Goal: Browse casually

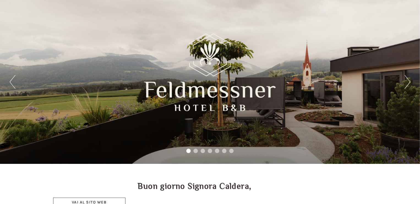
click at [409, 84] on button "Next" at bounding box center [408, 82] width 6 height 14
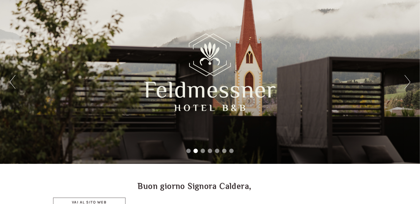
click at [409, 84] on button "Next" at bounding box center [408, 82] width 6 height 14
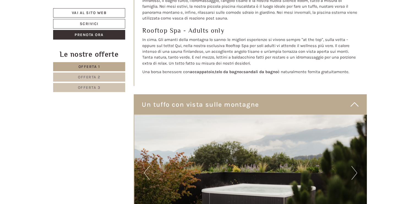
scroll to position [2146, 0]
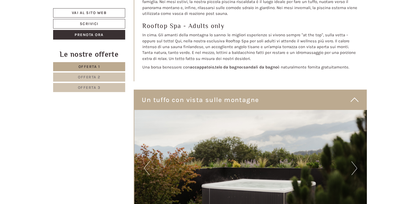
click at [353, 165] on button "Next" at bounding box center [354, 169] width 6 height 14
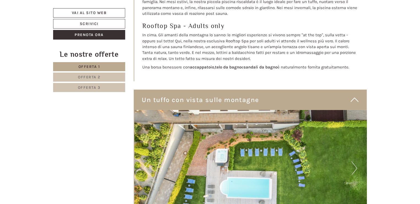
click at [353, 165] on button "Next" at bounding box center [354, 169] width 6 height 14
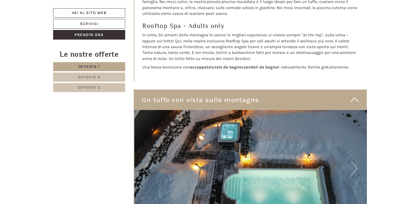
click at [353, 165] on button "Next" at bounding box center [354, 169] width 6 height 14
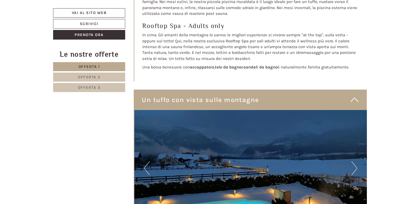
click at [353, 165] on button "Next" at bounding box center [354, 169] width 6 height 14
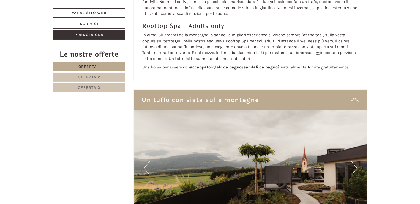
click at [353, 165] on button "Next" at bounding box center [354, 169] width 6 height 14
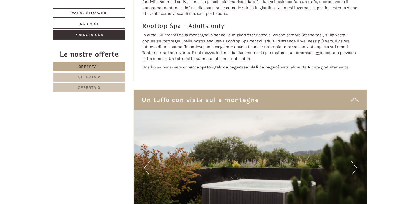
click at [353, 165] on button "Next" at bounding box center [354, 169] width 6 height 14
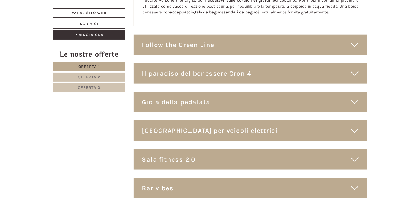
scroll to position [2394, 0]
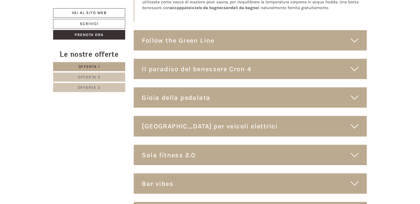
click at [234, 64] on div "Il paradiso del benessere Cron 4" at bounding box center [250, 69] width 233 height 20
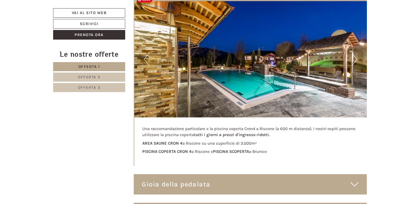
scroll to position [2477, 0]
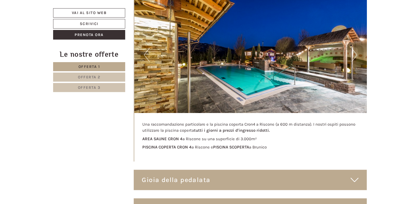
click at [198, 181] on div "Gioia della pedalata" at bounding box center [250, 180] width 233 height 20
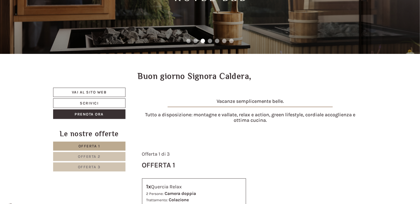
scroll to position [0, 0]
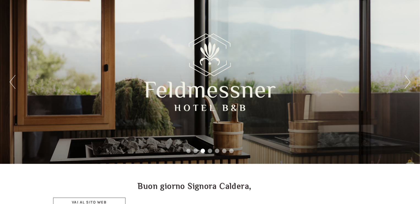
click at [400, 80] on div "Previous Next 1 2 3 4 5 6 7" at bounding box center [210, 82] width 420 height 164
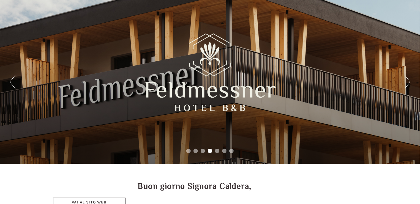
click at [408, 81] on button "Next" at bounding box center [408, 82] width 6 height 14
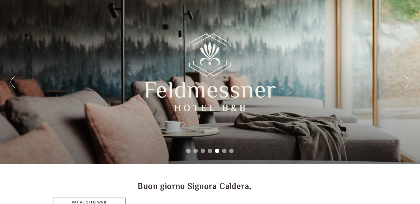
click at [408, 81] on button "Next" at bounding box center [408, 82] width 6 height 14
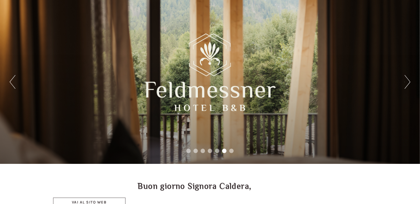
click at [408, 81] on button "Next" at bounding box center [408, 82] width 6 height 14
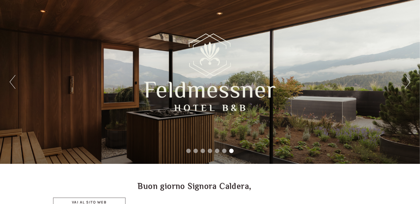
click at [408, 81] on button "Next" at bounding box center [408, 82] width 6 height 14
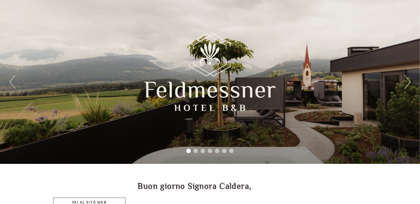
click at [408, 81] on button "Next" at bounding box center [408, 82] width 6 height 14
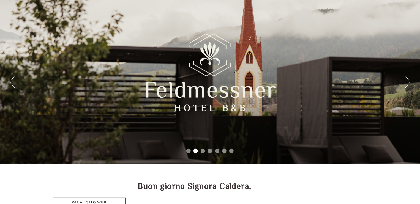
click at [408, 81] on button "Next" at bounding box center [408, 82] width 6 height 14
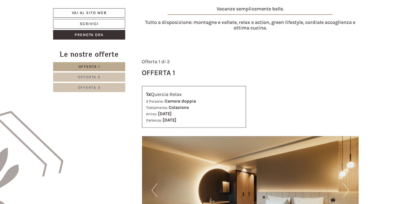
scroll to position [303, 0]
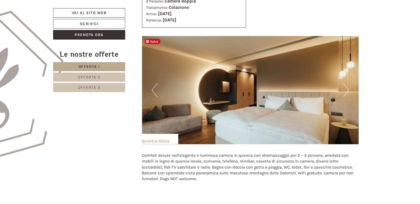
click at [348, 94] on button "Next" at bounding box center [346, 90] width 6 height 14
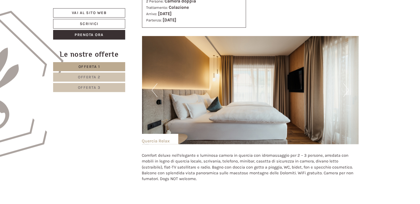
click at [348, 94] on button "Next" at bounding box center [346, 90] width 6 height 14
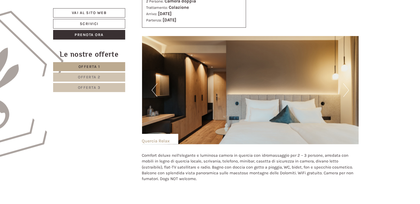
click at [348, 93] on button "Next" at bounding box center [346, 90] width 6 height 14
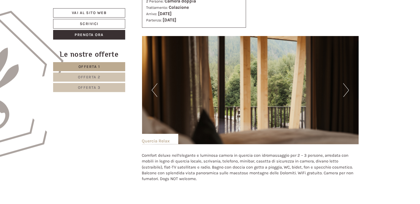
click at [348, 93] on button "Next" at bounding box center [346, 90] width 6 height 14
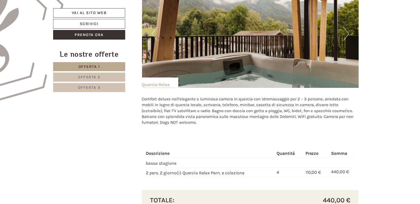
scroll to position [385, 0]
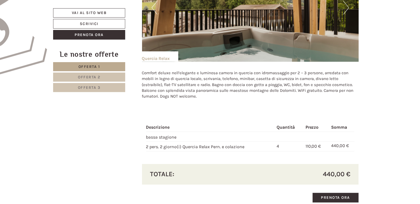
click at [348, 8] on button "Next" at bounding box center [346, 8] width 6 height 14
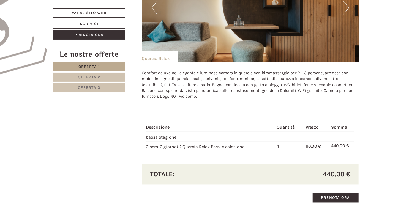
click at [348, 8] on button "Next" at bounding box center [346, 8] width 6 height 14
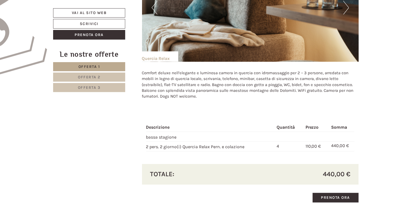
scroll to position [330, 0]
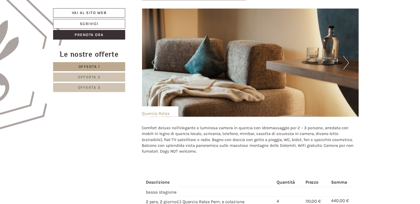
click at [344, 62] on button "Next" at bounding box center [346, 63] width 6 height 14
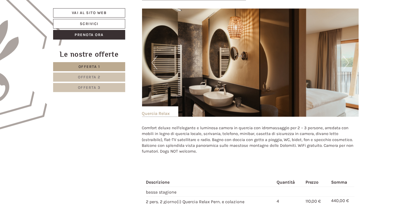
click at [344, 62] on button "Next" at bounding box center [346, 63] width 6 height 14
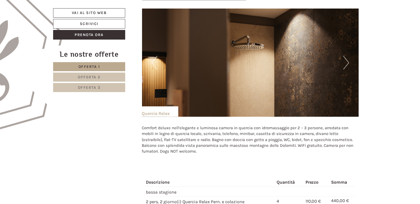
click at [344, 62] on button "Next" at bounding box center [346, 63] width 6 height 14
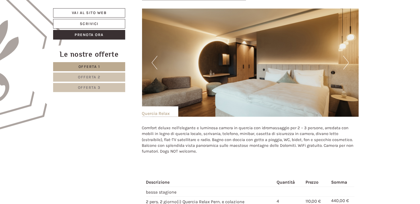
click at [344, 62] on button "Next" at bounding box center [346, 63] width 6 height 14
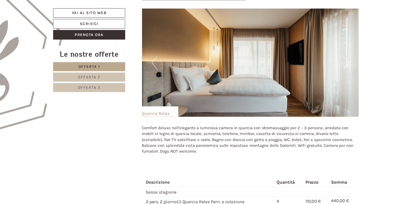
click at [344, 62] on button "Next" at bounding box center [346, 63] width 6 height 14
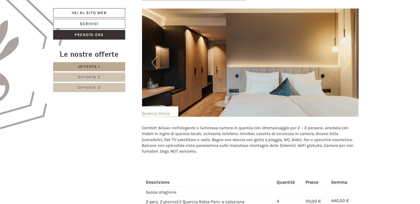
click at [344, 62] on button "Next" at bounding box center [346, 63] width 6 height 14
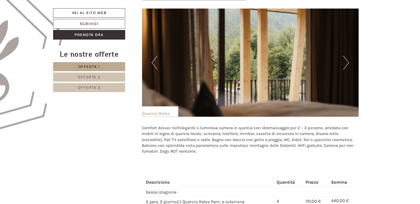
click at [344, 62] on button "Next" at bounding box center [346, 63] width 6 height 14
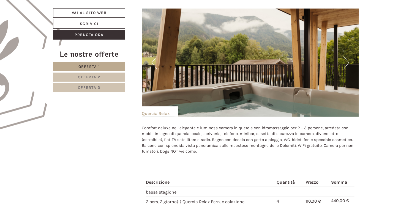
click at [344, 62] on button "Next" at bounding box center [346, 63] width 6 height 14
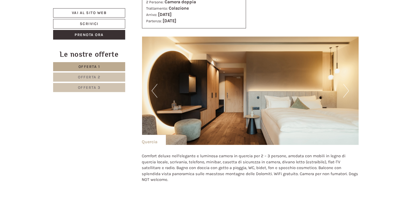
scroll to position [688, 0]
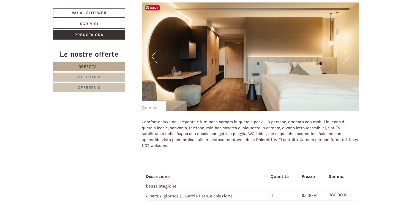
click at [339, 55] on img at bounding box center [250, 56] width 217 height 108
click at [346, 61] on button "Next" at bounding box center [346, 57] width 6 height 14
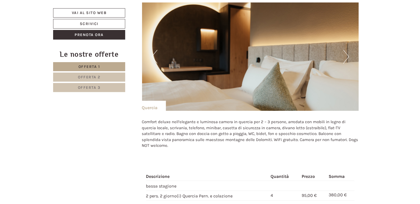
click at [346, 61] on button "Next" at bounding box center [346, 57] width 6 height 14
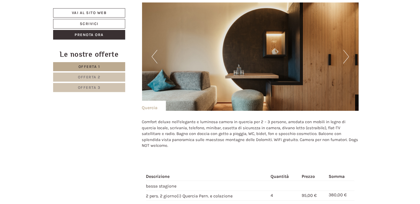
click at [346, 61] on button "Next" at bounding box center [346, 57] width 6 height 14
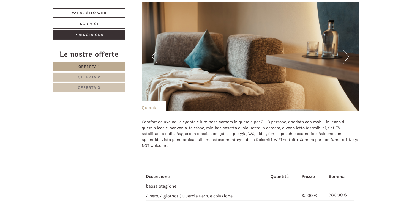
click at [346, 61] on button "Next" at bounding box center [346, 57] width 6 height 14
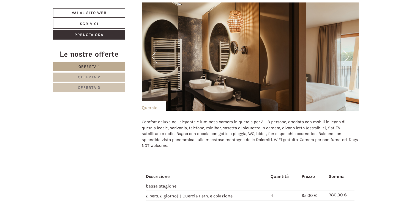
click at [346, 61] on button "Next" at bounding box center [346, 57] width 6 height 14
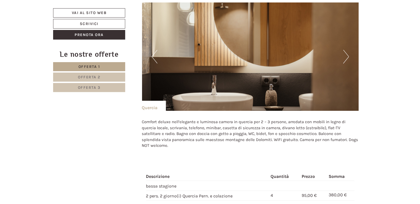
click at [346, 61] on button "Next" at bounding box center [346, 57] width 6 height 14
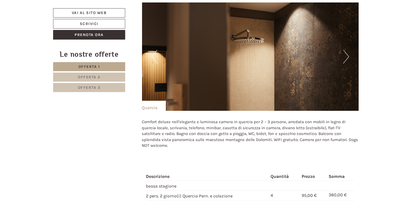
click at [346, 61] on button "Next" at bounding box center [346, 57] width 6 height 14
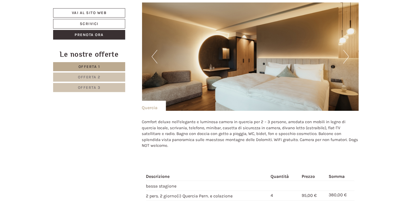
click at [346, 61] on button "Next" at bounding box center [346, 57] width 6 height 14
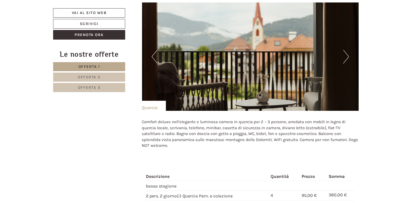
click at [346, 61] on button "Next" at bounding box center [346, 57] width 6 height 14
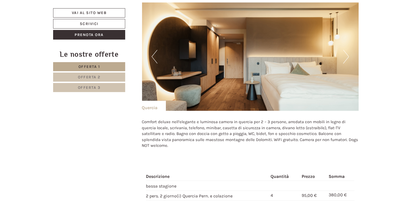
click at [346, 61] on button "Next" at bounding box center [346, 57] width 6 height 14
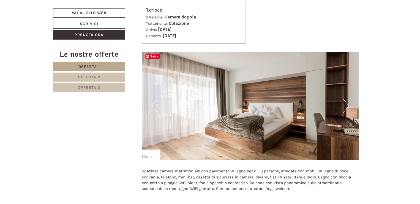
scroll to position [1018, 0]
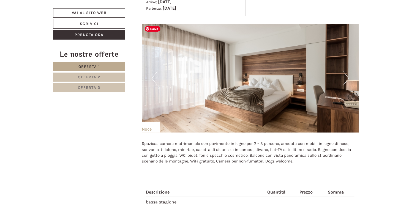
click at [346, 61] on img at bounding box center [250, 78] width 217 height 108
click at [341, 76] on img at bounding box center [250, 78] width 217 height 108
click at [350, 76] on img at bounding box center [250, 78] width 217 height 108
click at [345, 79] on button "Next" at bounding box center [346, 79] width 6 height 14
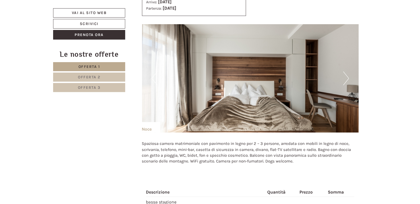
click at [345, 79] on button "Next" at bounding box center [346, 79] width 6 height 14
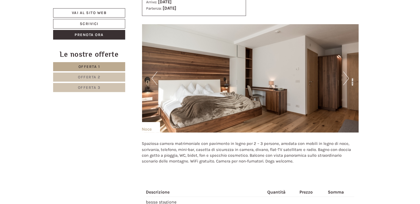
click at [345, 79] on button "Next" at bounding box center [346, 79] width 6 height 14
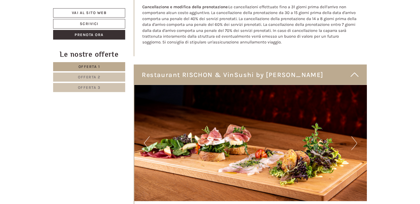
scroll to position [1431, 0]
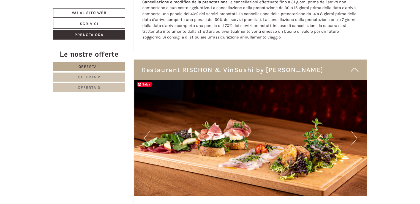
click at [351, 130] on img at bounding box center [250, 138] width 233 height 116
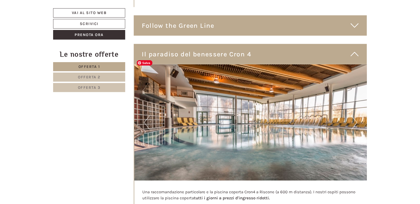
scroll to position [2422, 0]
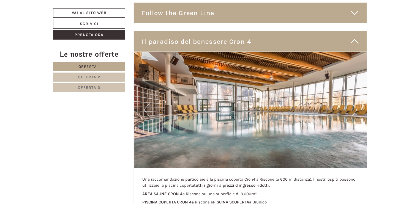
click at [352, 105] on button "Next" at bounding box center [354, 110] width 6 height 14
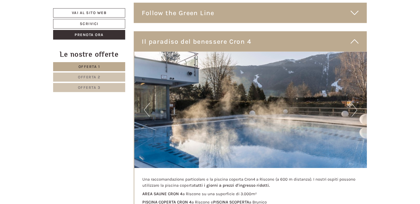
click at [352, 105] on button "Next" at bounding box center [354, 110] width 6 height 14
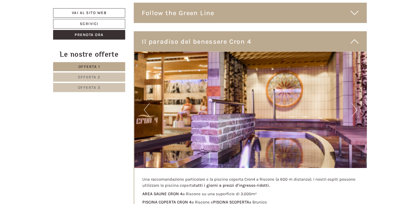
click at [352, 105] on button "Next" at bounding box center [354, 110] width 6 height 14
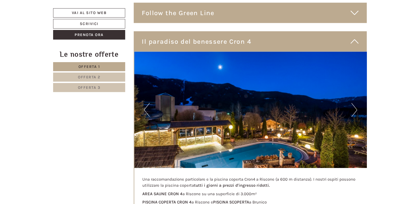
click at [352, 105] on button "Next" at bounding box center [354, 110] width 6 height 14
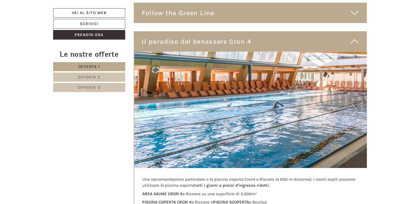
click at [352, 105] on button "Next" at bounding box center [354, 110] width 6 height 14
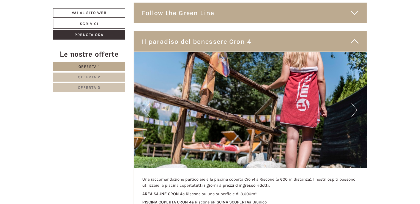
click at [352, 105] on button "Next" at bounding box center [354, 110] width 6 height 14
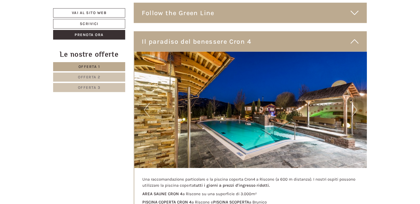
click at [352, 105] on button "Next" at bounding box center [354, 110] width 6 height 14
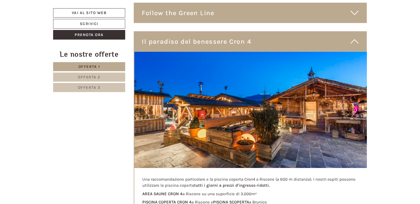
click at [352, 105] on button "Next" at bounding box center [354, 110] width 6 height 14
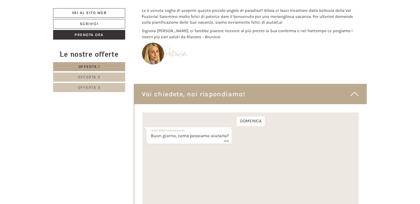
scroll to position [3137, 0]
